Goal: Find contact information: Find contact information

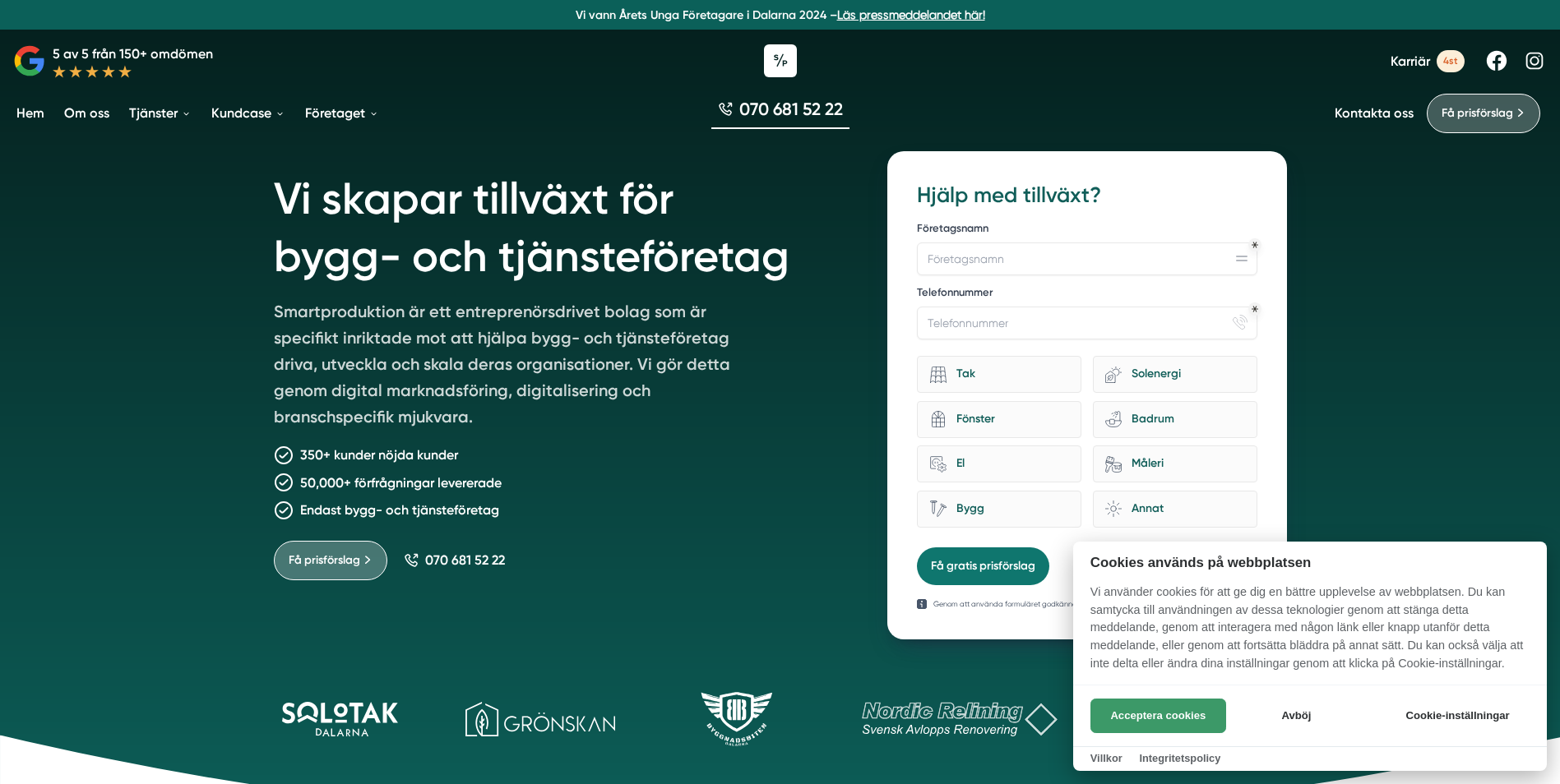
click at [1187, 717] on button "Acceptera cookies" at bounding box center [1159, 715] width 136 height 34
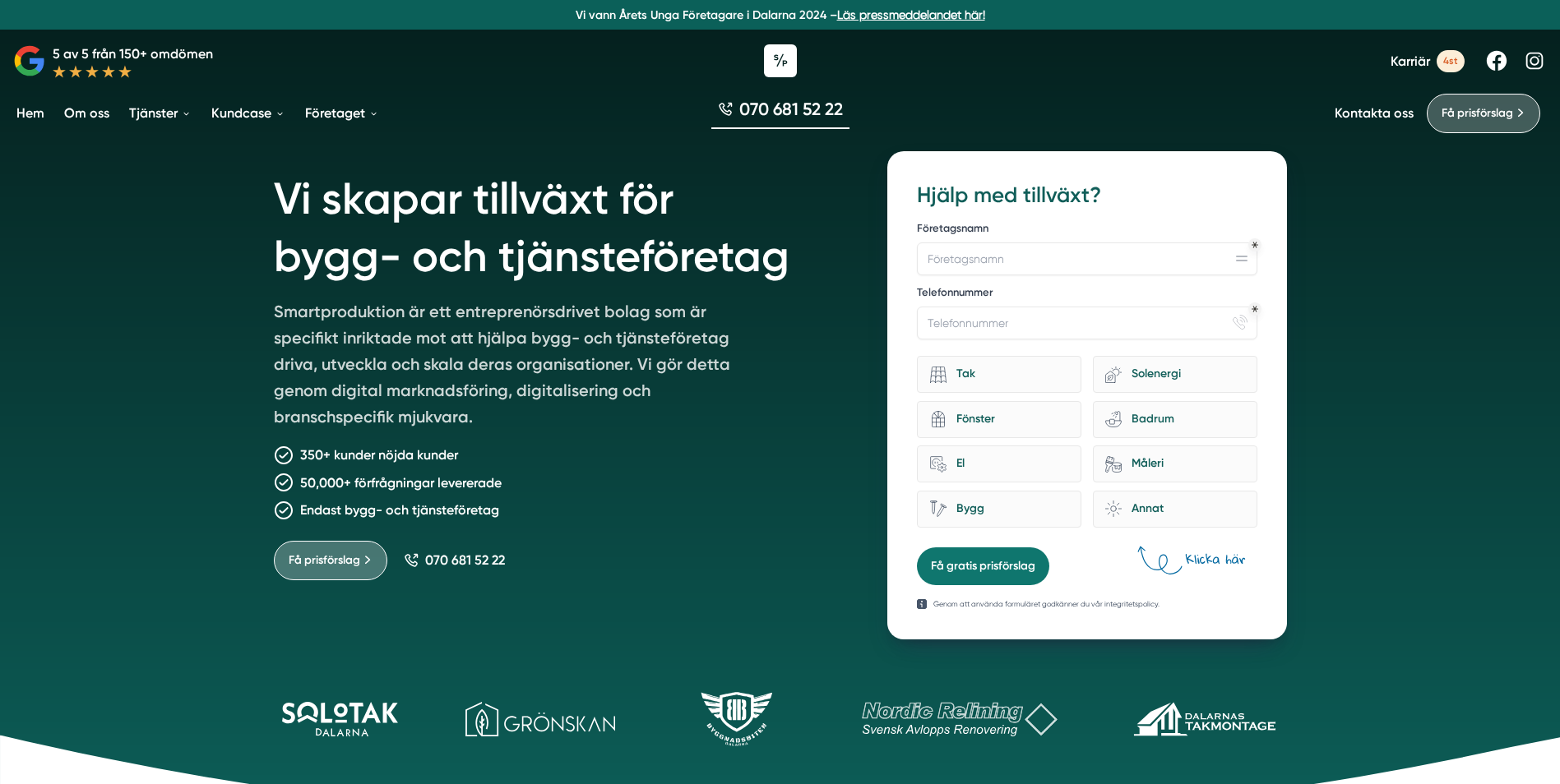
click at [1376, 106] on link "Kontakta oss" at bounding box center [1375, 113] width 79 height 16
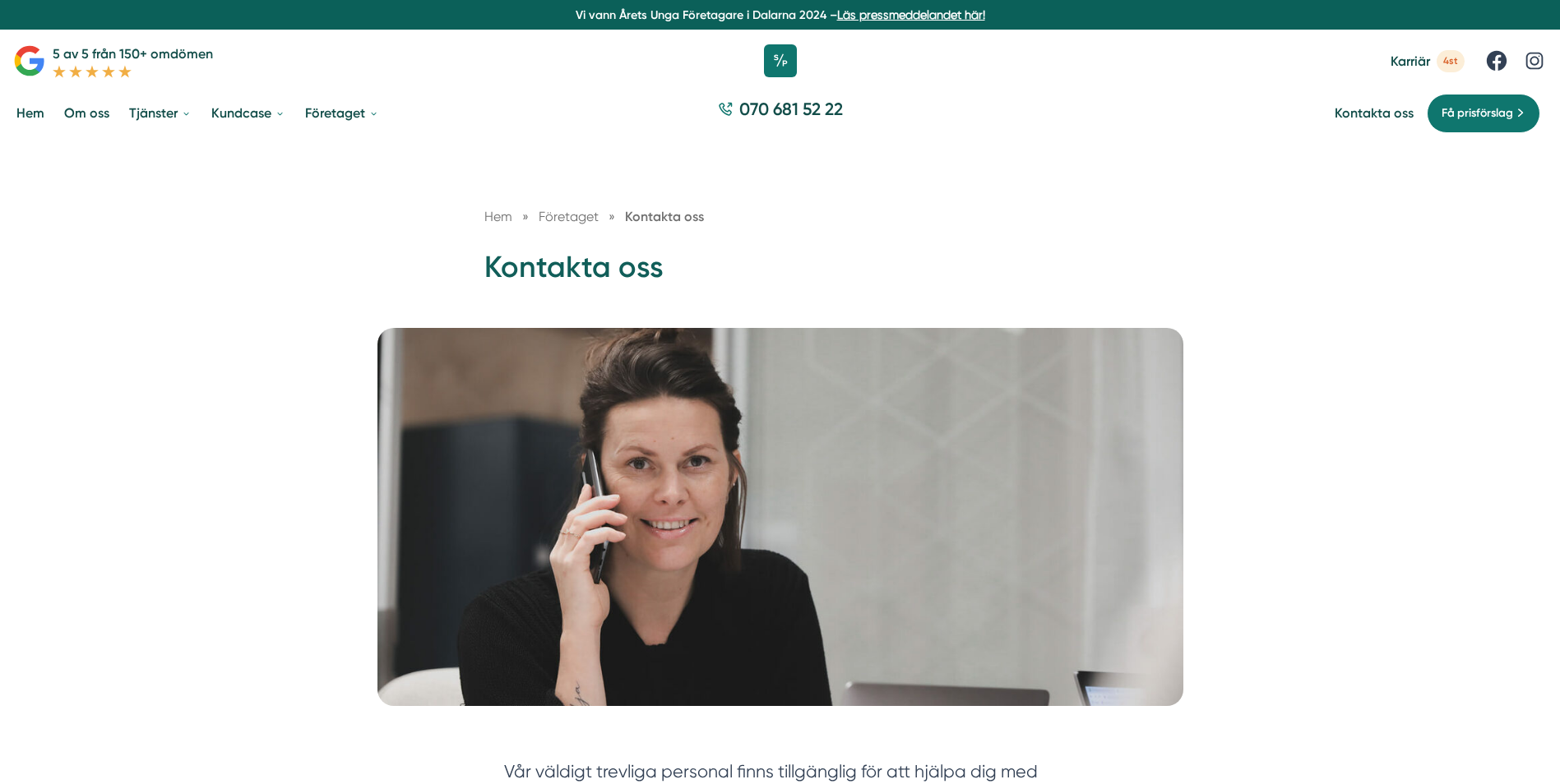
click at [103, 114] on link "Om oss" at bounding box center [87, 112] width 52 height 42
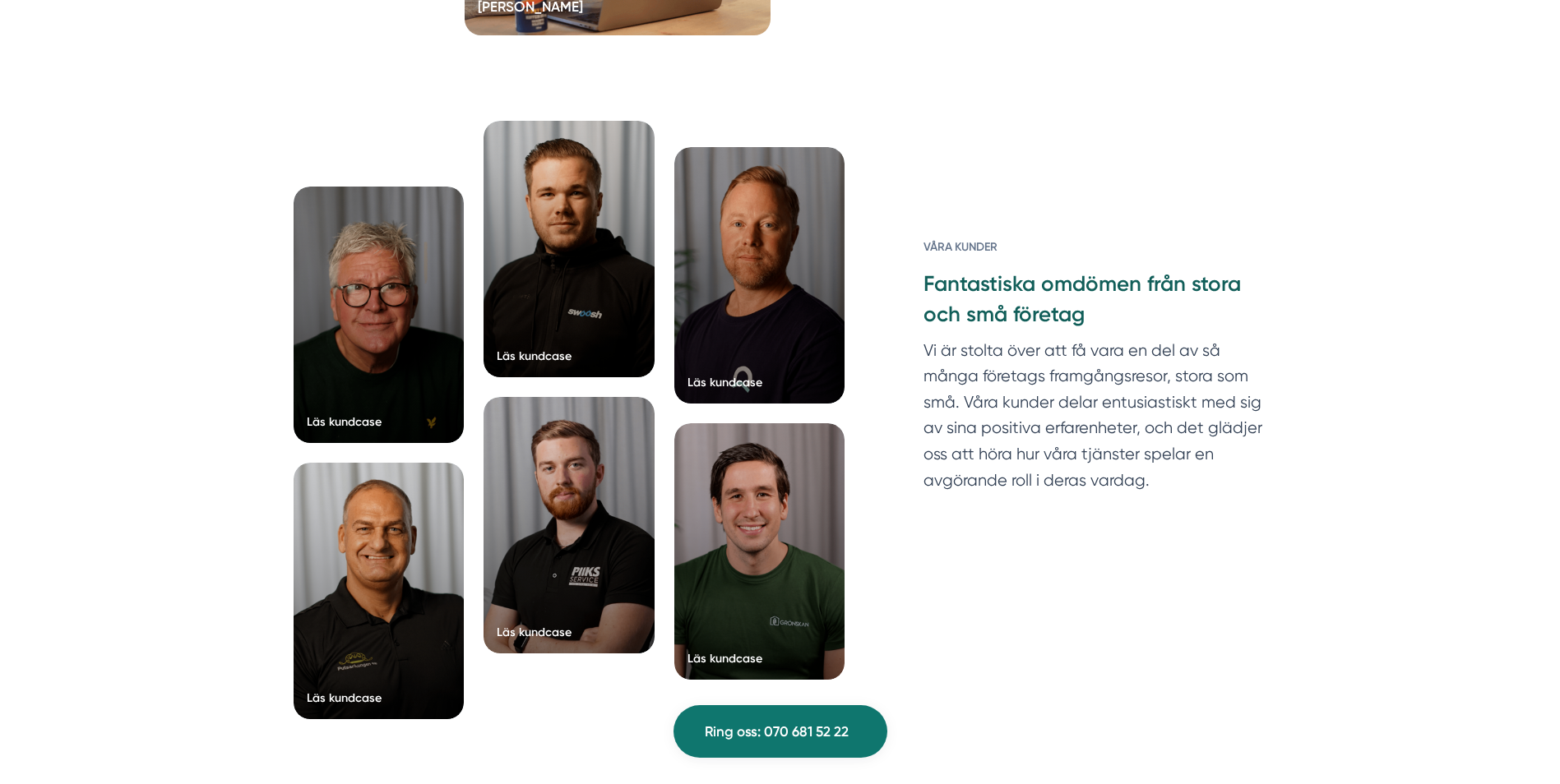
scroll to position [4110, 0]
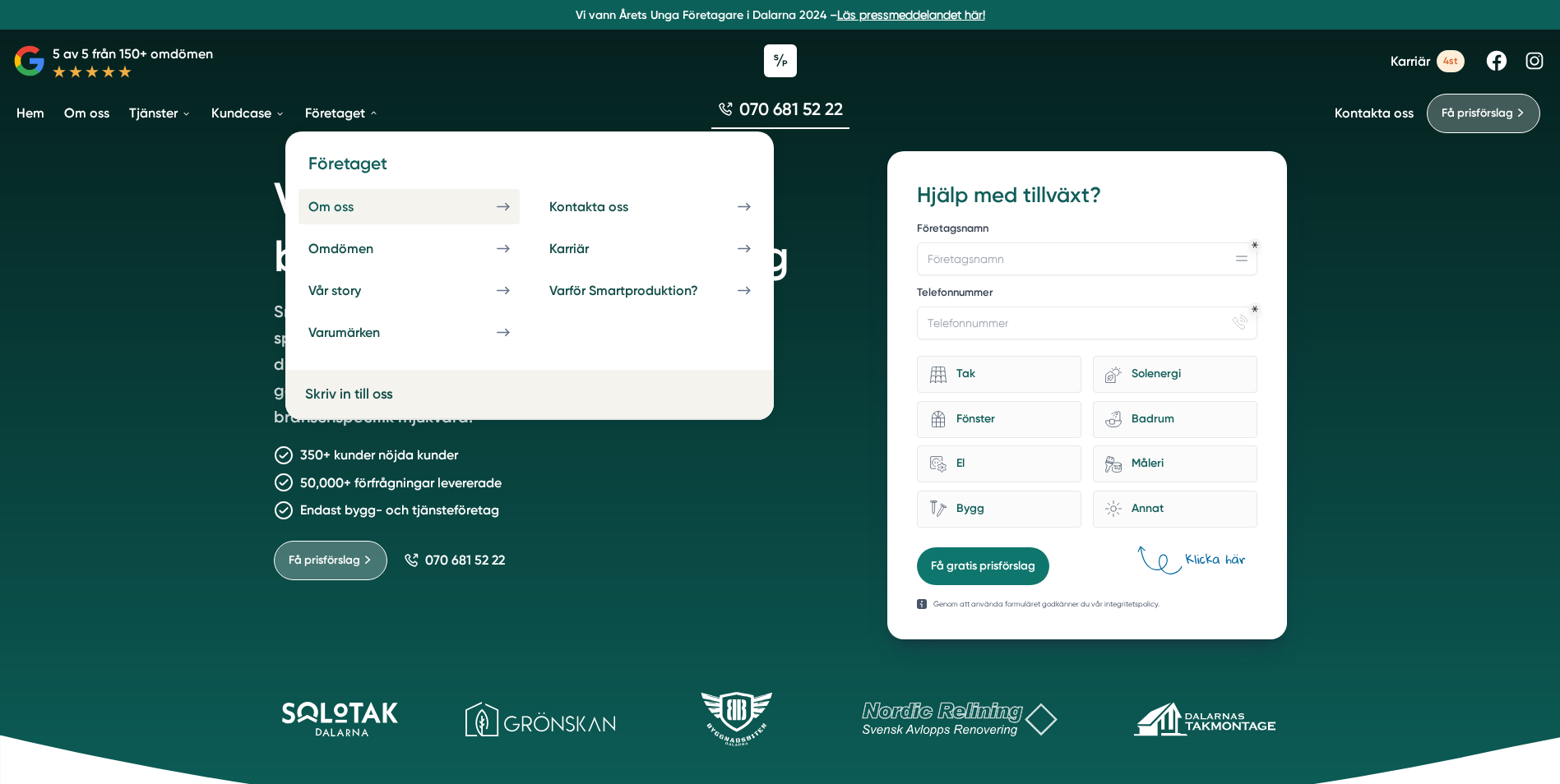
click at [349, 210] on div "Om oss" at bounding box center [351, 207] width 85 height 16
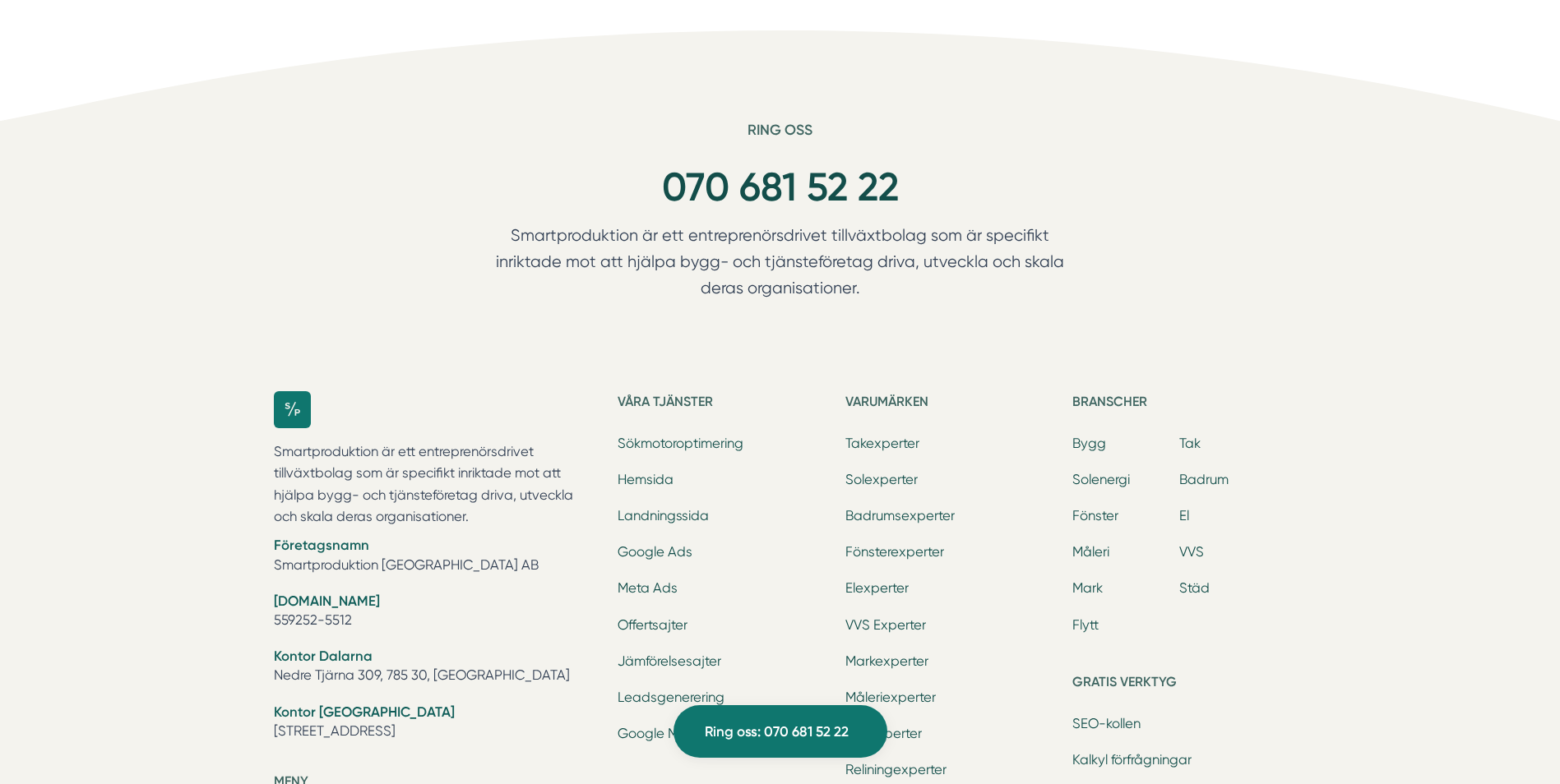
scroll to position [4964, 0]
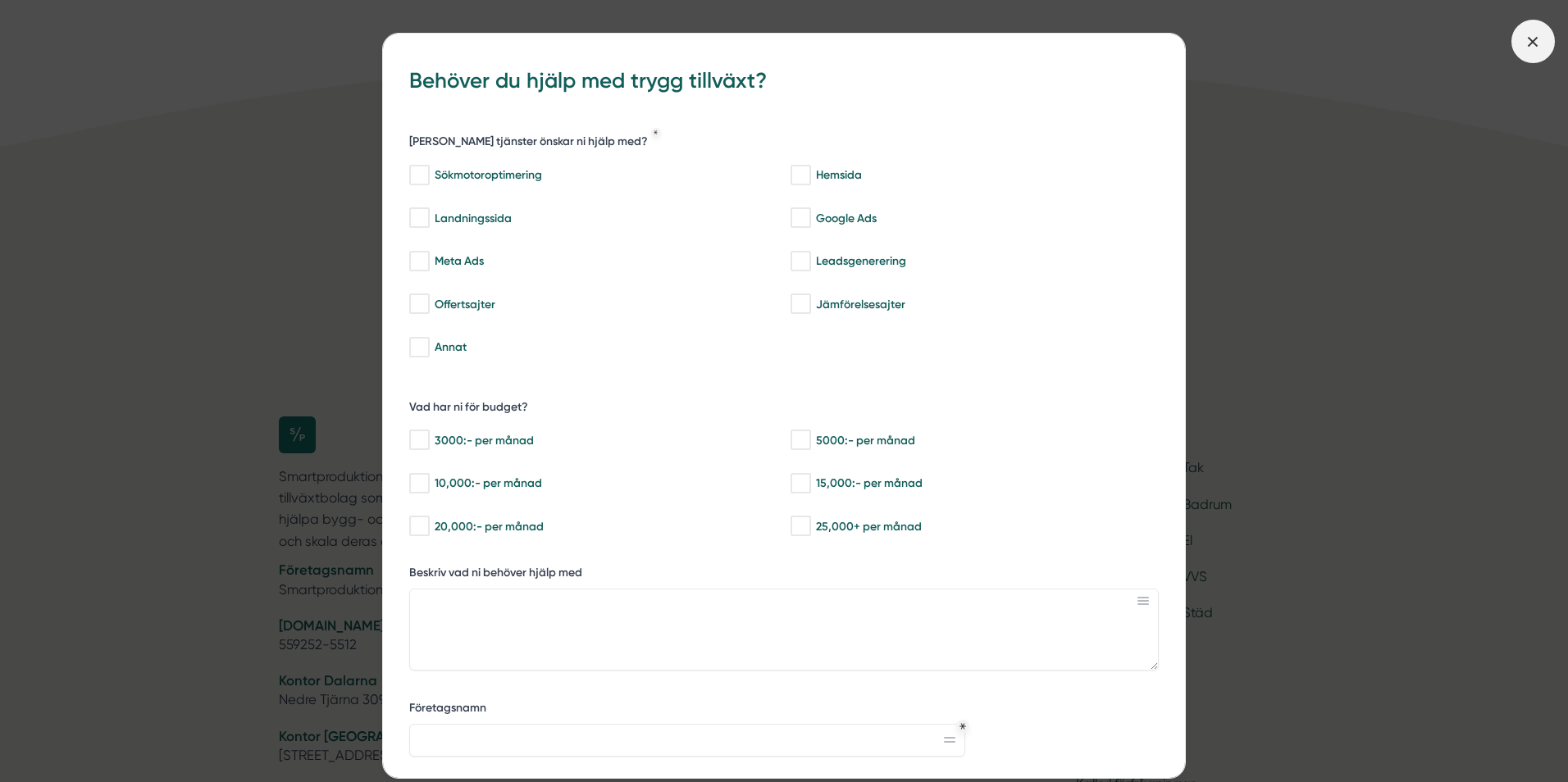
click at [1540, 35] on icon at bounding box center [1533, 41] width 18 height 18
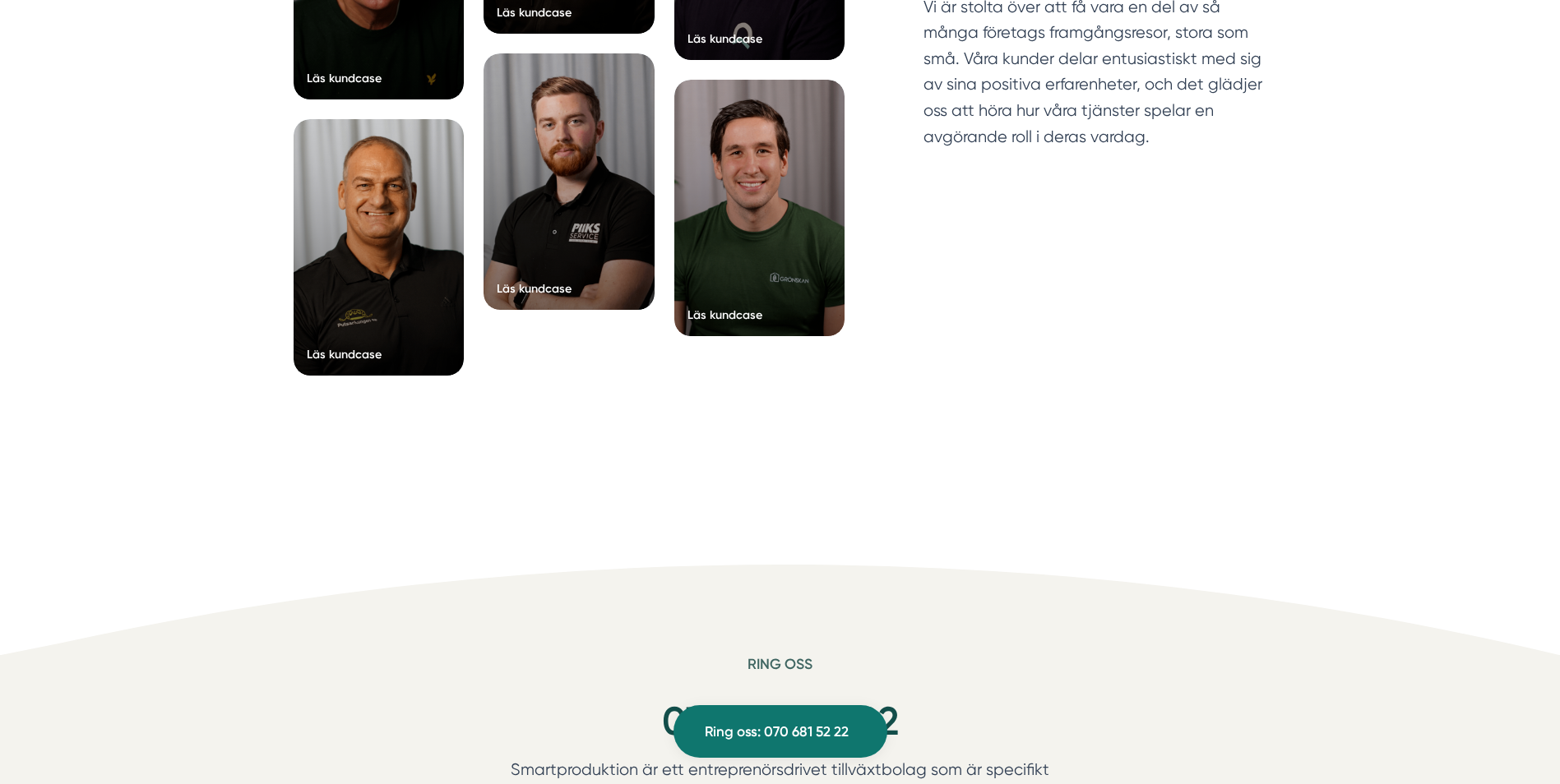
scroll to position [4142, 0]
